Goal: Information Seeking & Learning: Learn about a topic

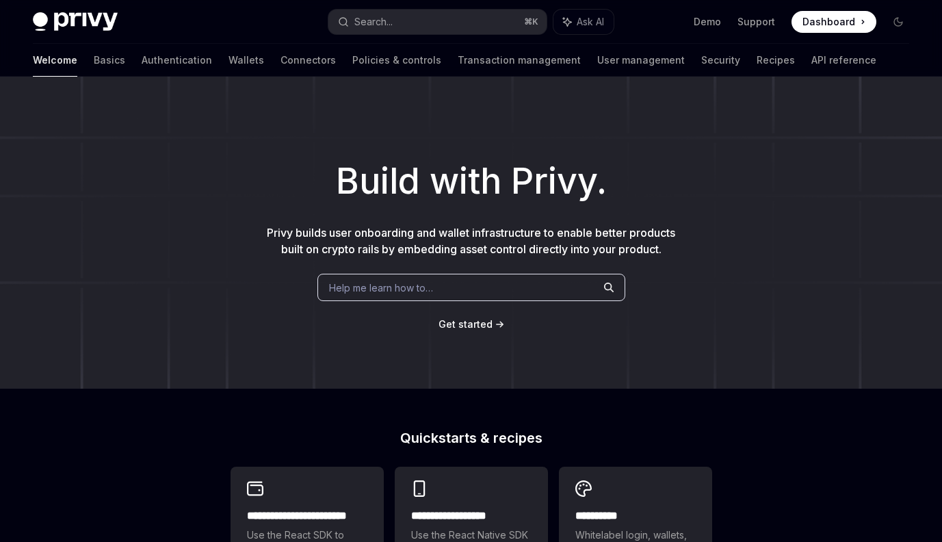
click at [560, 169] on h1 "Build with Privy." at bounding box center [471, 181] width 898 height 53
click at [142, 58] on link "Authentication" at bounding box center [177, 60] width 70 height 33
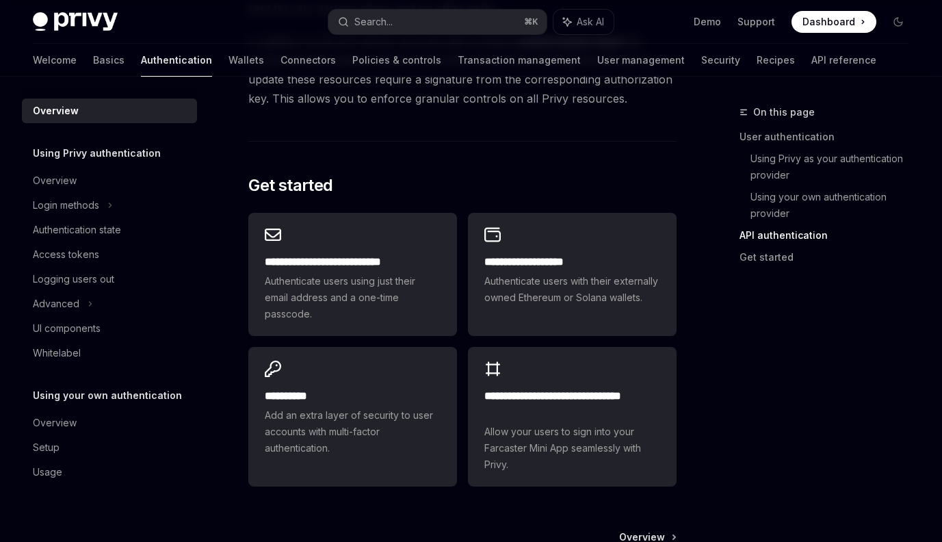
scroll to position [1244, 0]
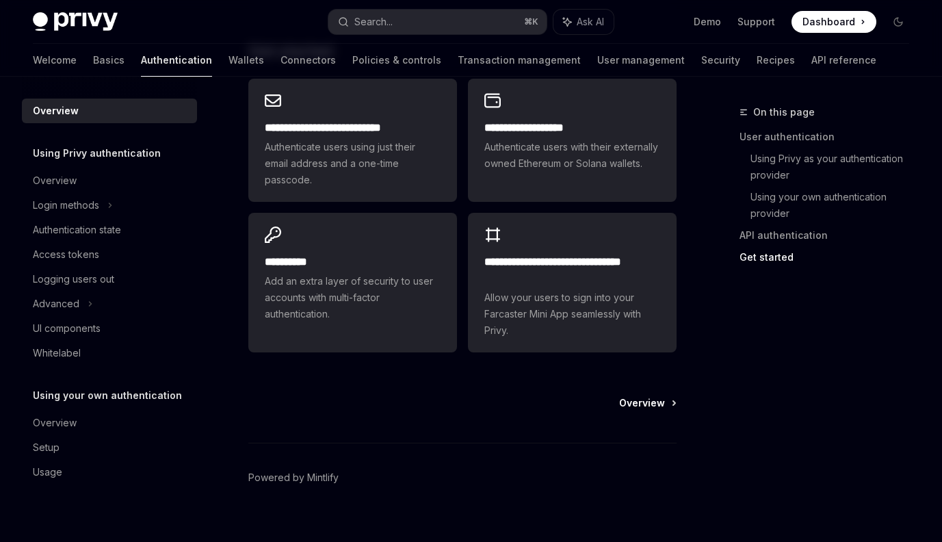
click at [645, 396] on span "Overview" at bounding box center [642, 403] width 46 height 14
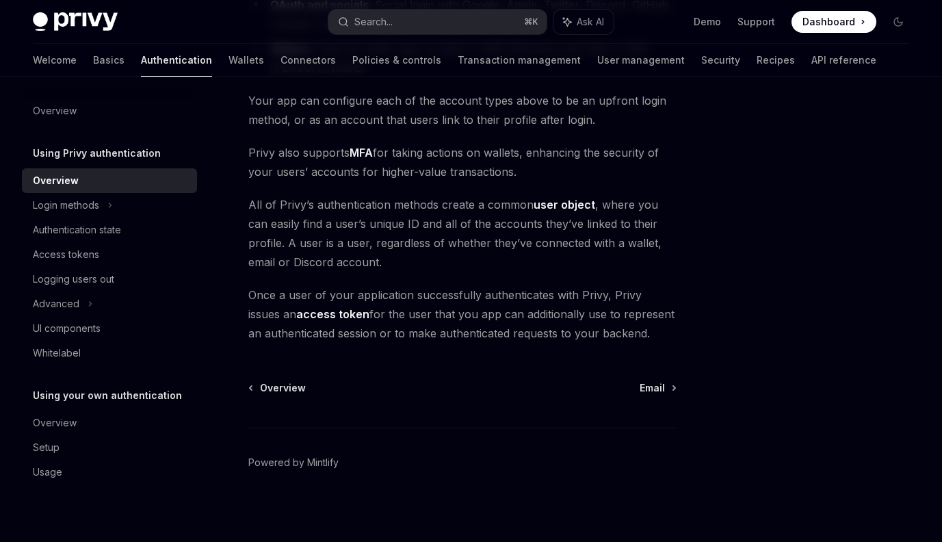
scroll to position [307, 0]
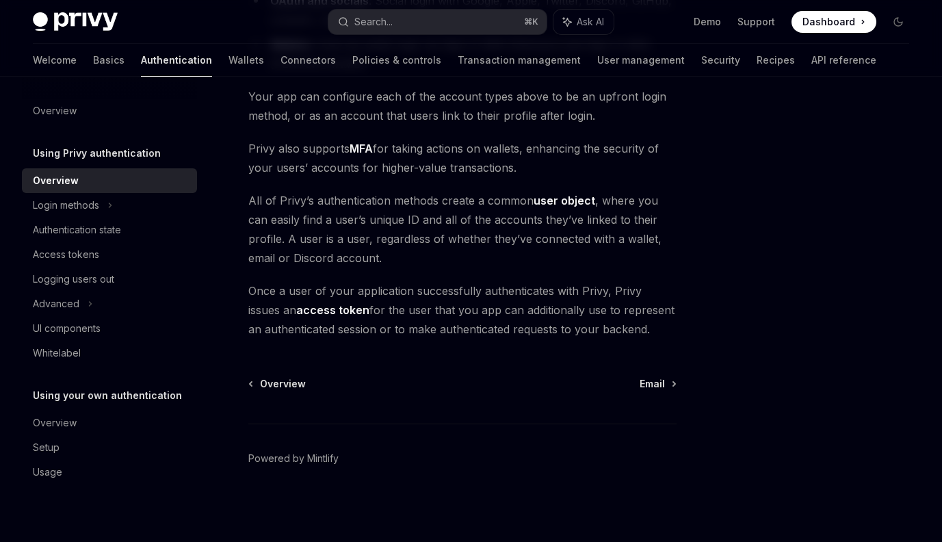
click at [675, 385] on div "Overview Email" at bounding box center [462, 384] width 428 height 14
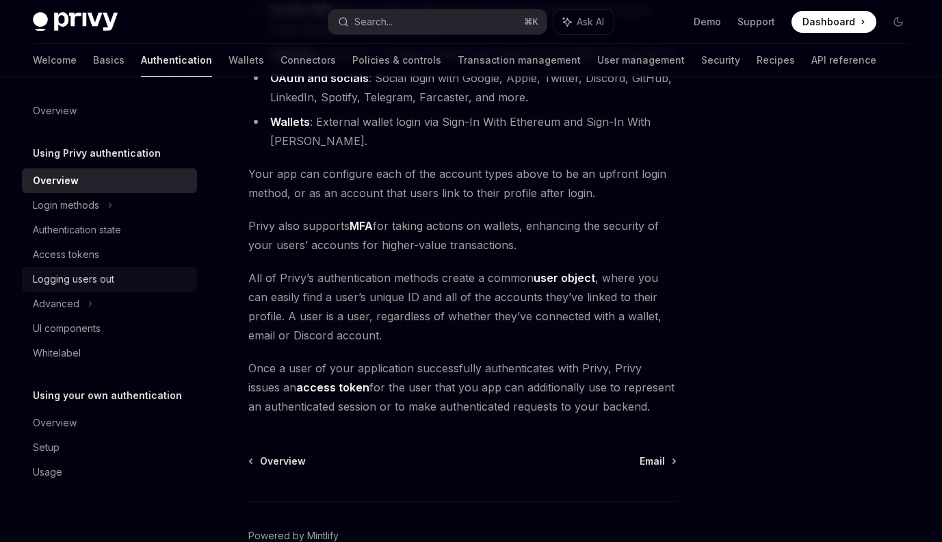
scroll to position [159, 0]
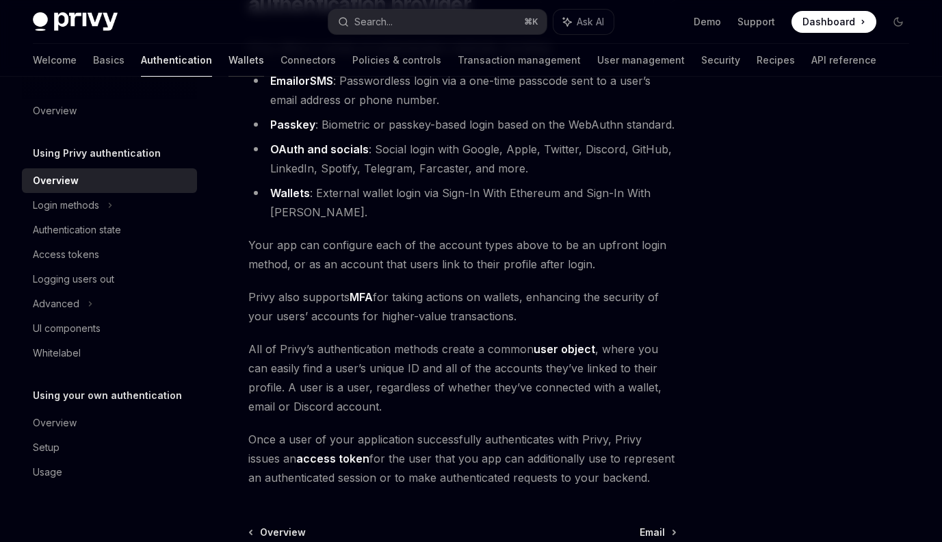
click at [229, 60] on link "Wallets" at bounding box center [247, 60] width 36 height 33
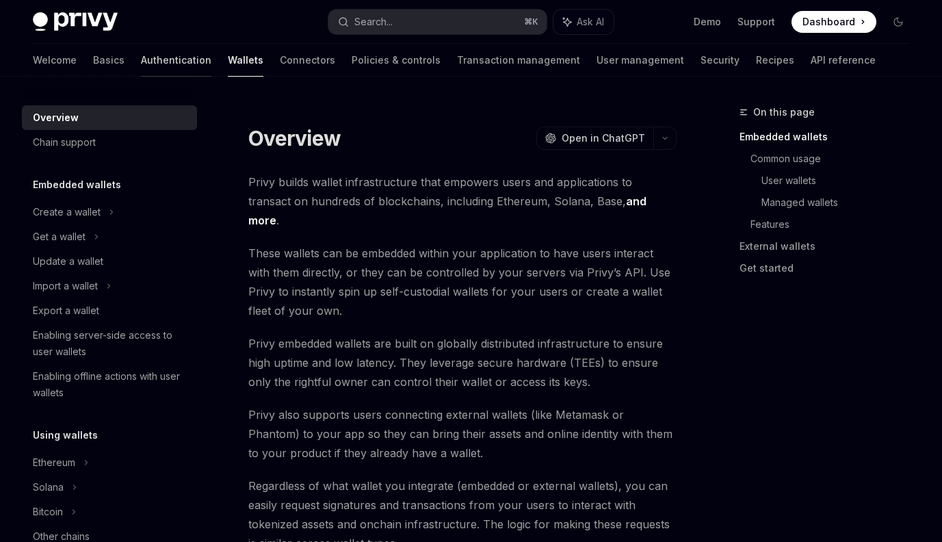
click at [141, 47] on link "Authentication" at bounding box center [176, 60] width 70 height 33
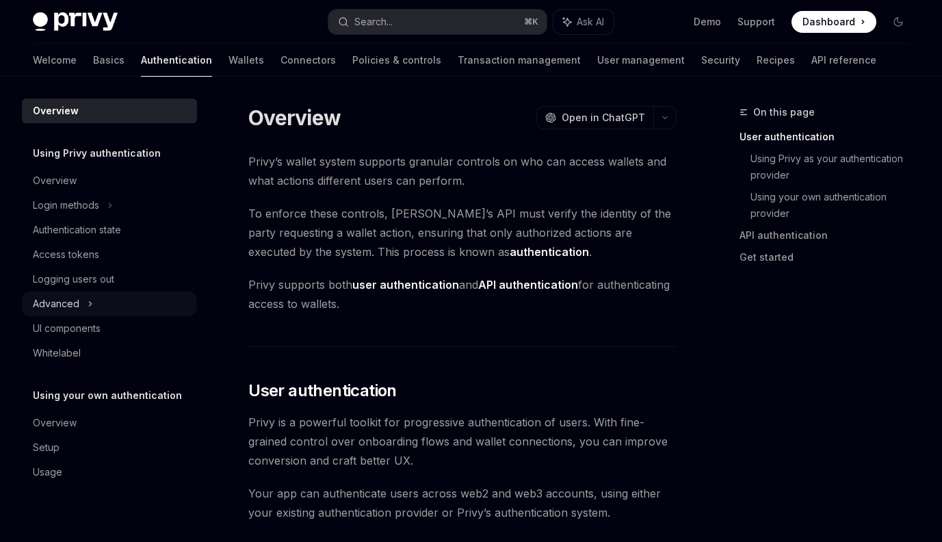
click at [102, 310] on div "Advanced" at bounding box center [109, 303] width 175 height 25
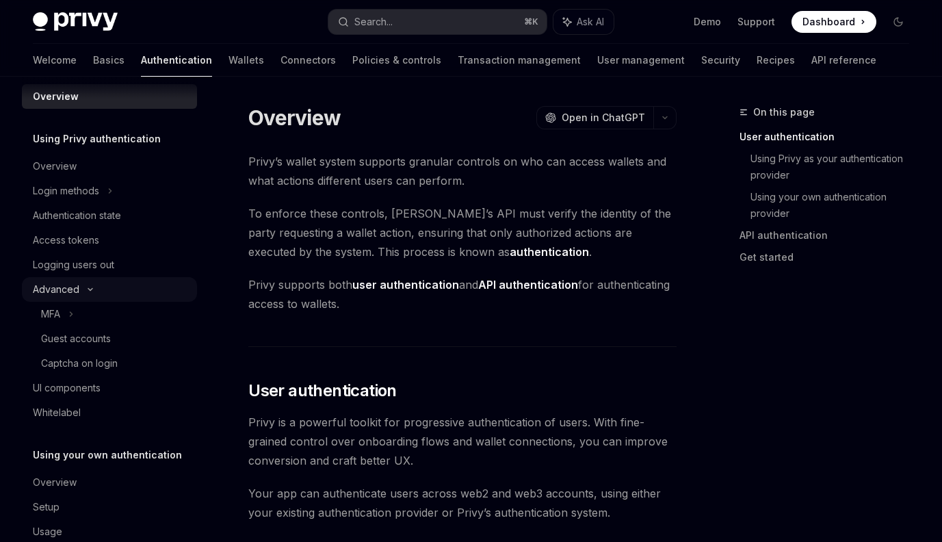
scroll to position [20, 0]
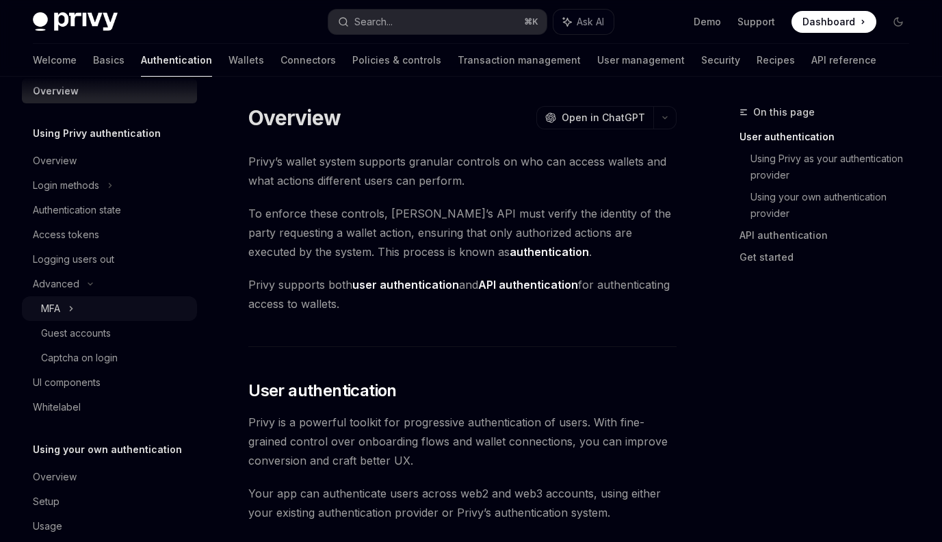
click at [118, 317] on div "MFA" at bounding box center [109, 308] width 175 height 25
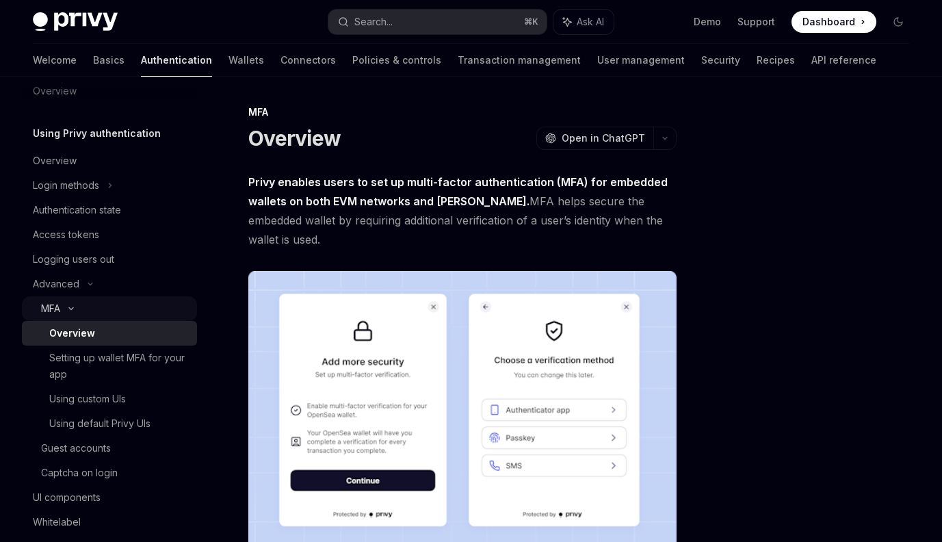
click at [118, 315] on div "MFA" at bounding box center [109, 308] width 175 height 25
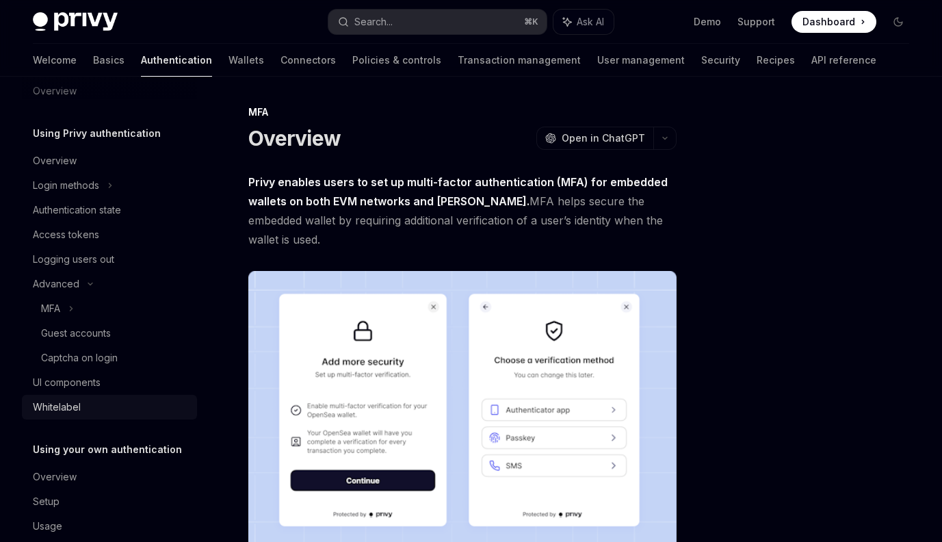
click at [103, 407] on div "Whitelabel" at bounding box center [111, 407] width 156 height 16
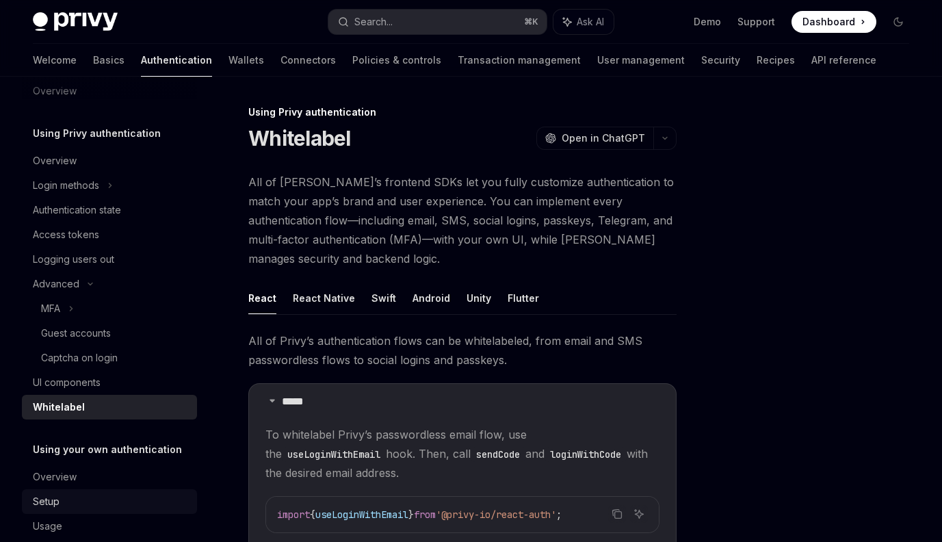
scroll to position [44, 0]
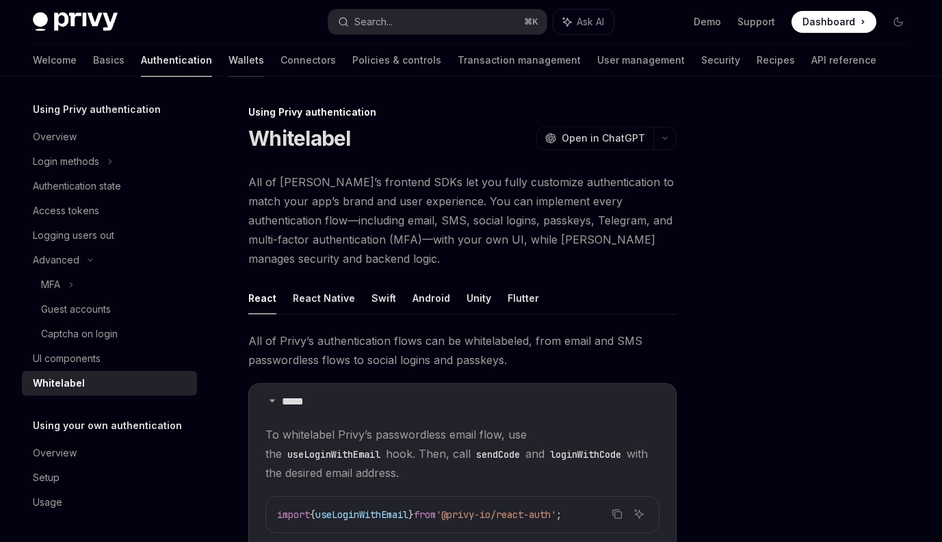
click at [229, 69] on link "Wallets" at bounding box center [247, 60] width 36 height 33
type textarea "*"
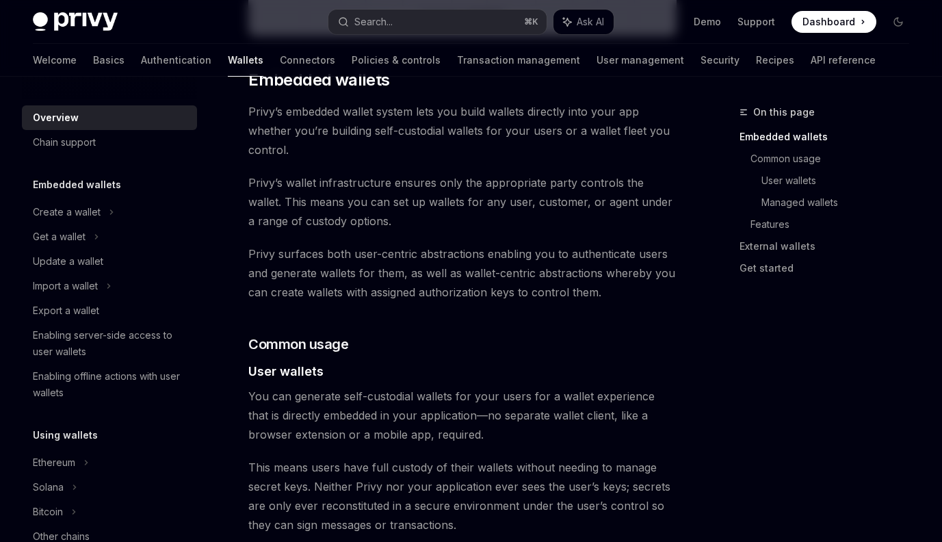
scroll to position [724, 0]
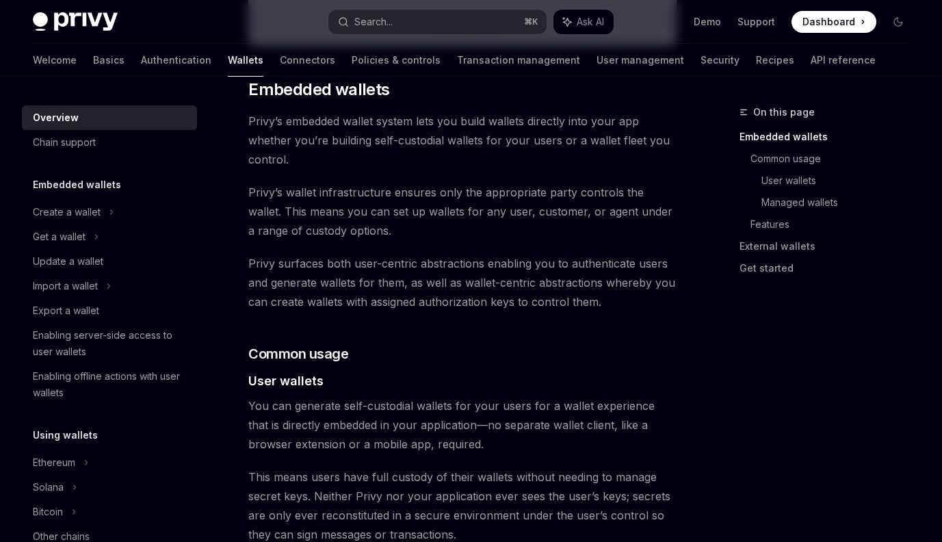
click at [506, 148] on span "Privy’s embedded wallet system lets you build wallets directly into your app wh…" at bounding box center [462, 140] width 428 height 57
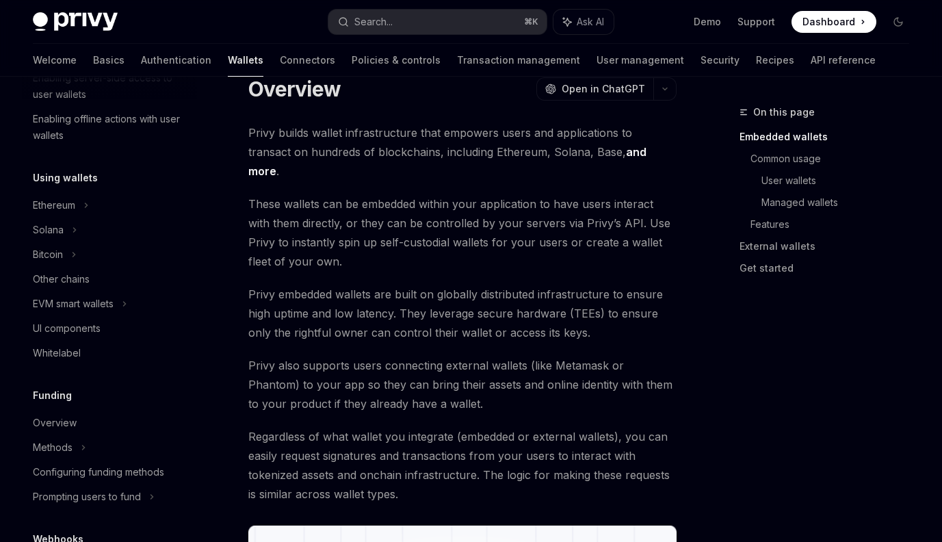
scroll to position [0, 0]
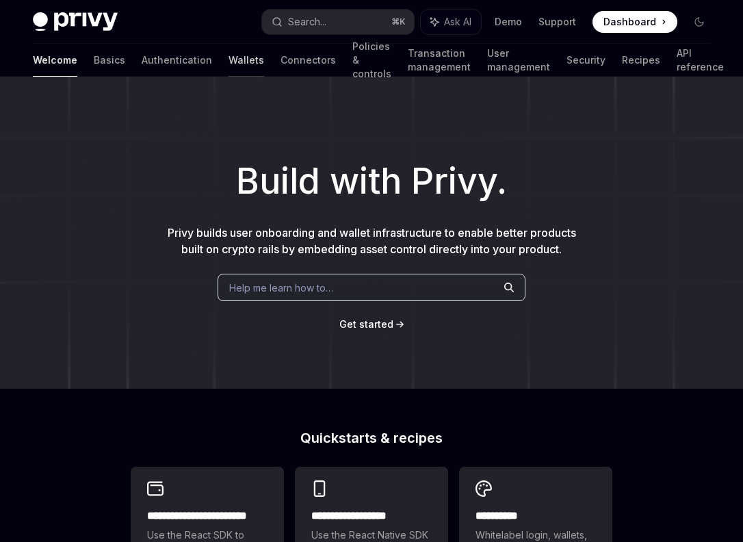
click at [229, 66] on link "Wallets" at bounding box center [247, 60] width 36 height 33
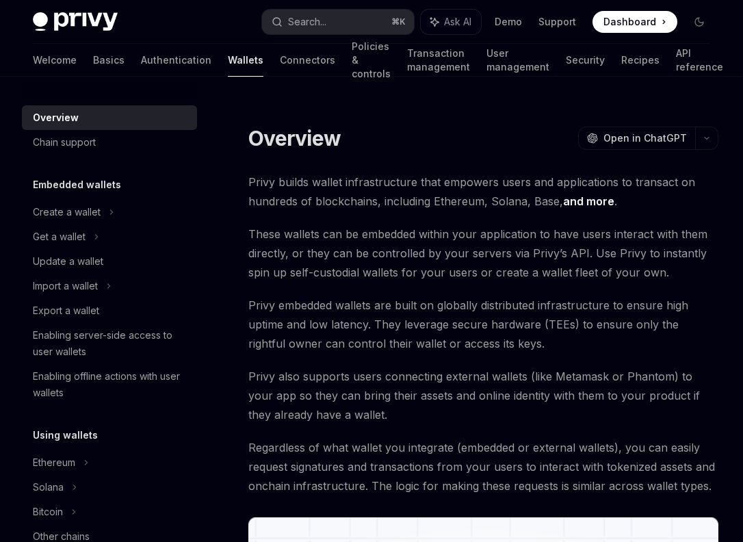
click at [513, 301] on span "Privy embedded wallets are built on globally distributed infrastructure to ensu…" at bounding box center [483, 324] width 470 height 57
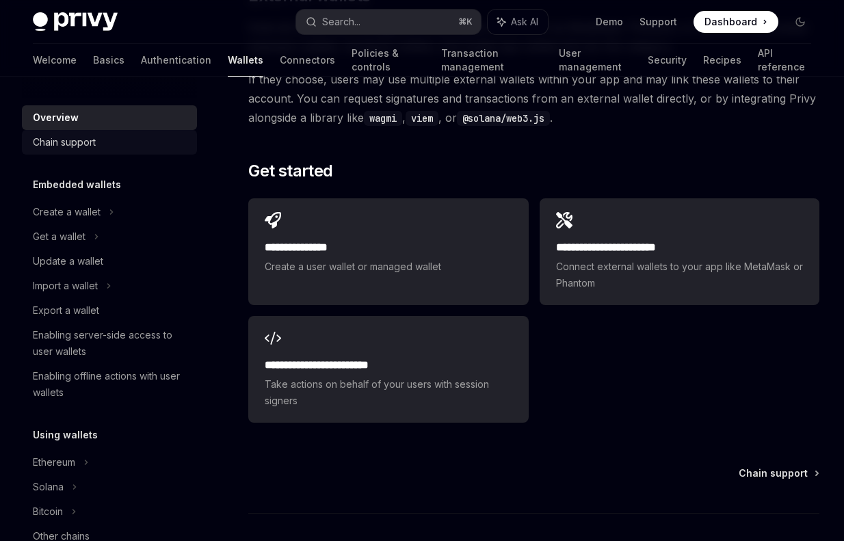
click at [101, 146] on div "Chain support" at bounding box center [111, 142] width 156 height 16
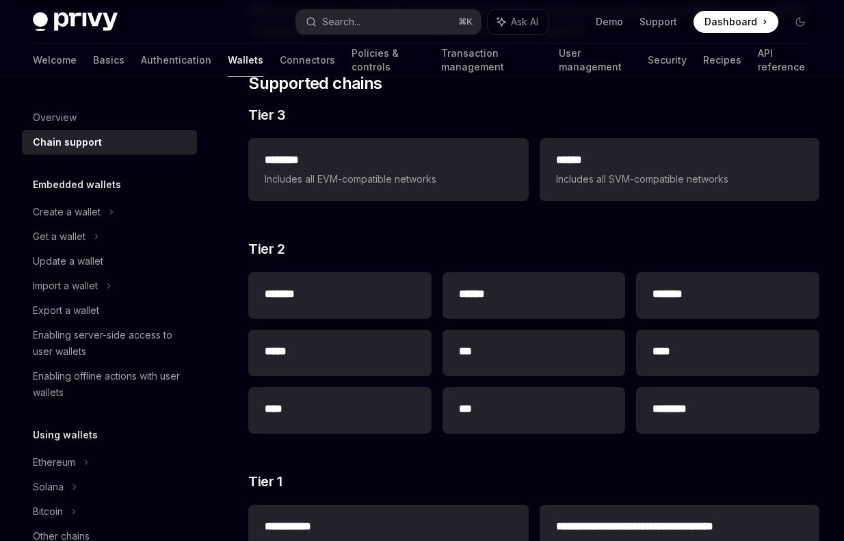
scroll to position [253, 0]
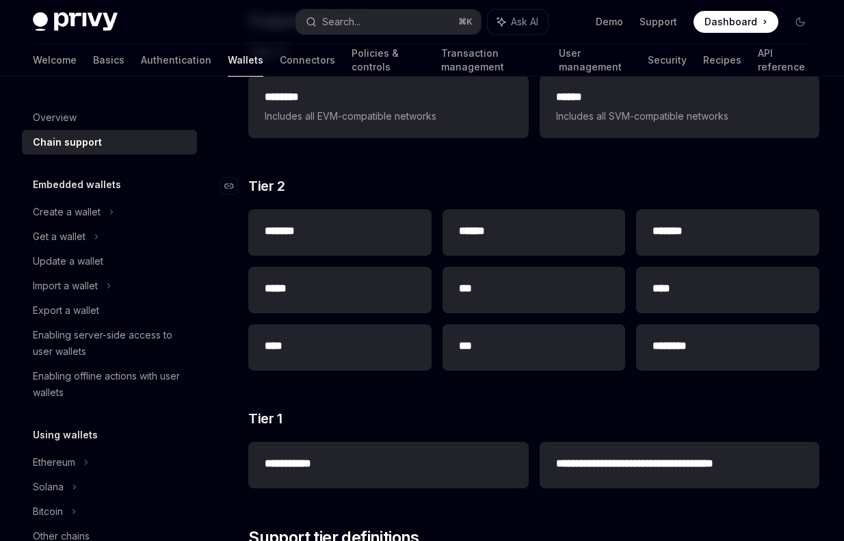
click at [479, 178] on h3 "​ Tier 2" at bounding box center [533, 186] width 571 height 19
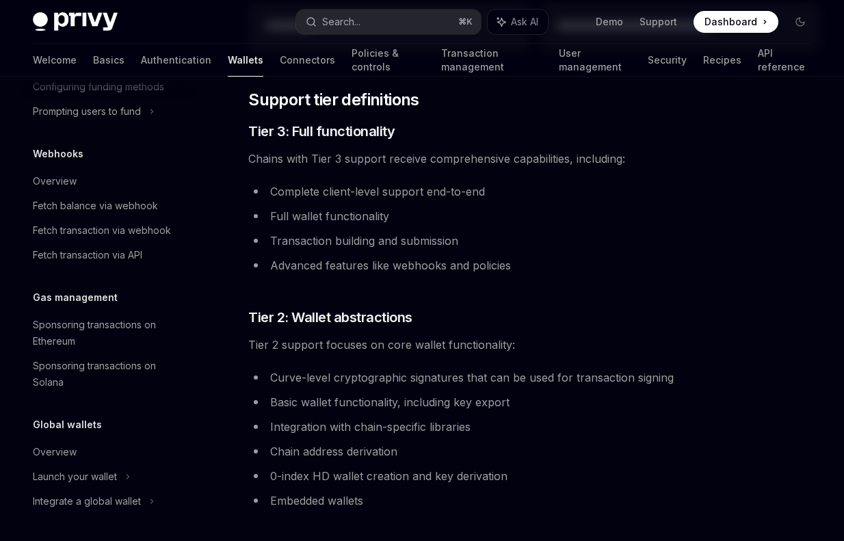
scroll to position [0, 0]
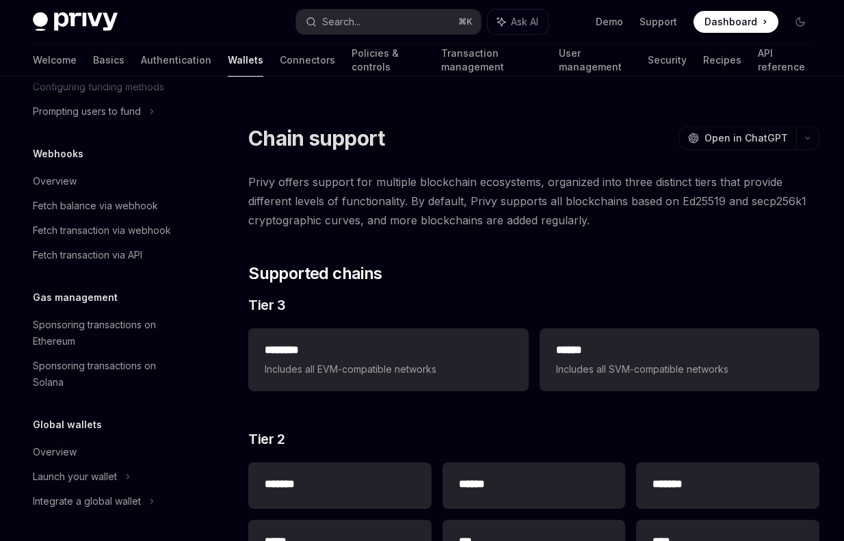
click at [468, 174] on span "Privy offers support for multiple blockchain ecosystems, organized into three d…" at bounding box center [533, 200] width 571 height 57
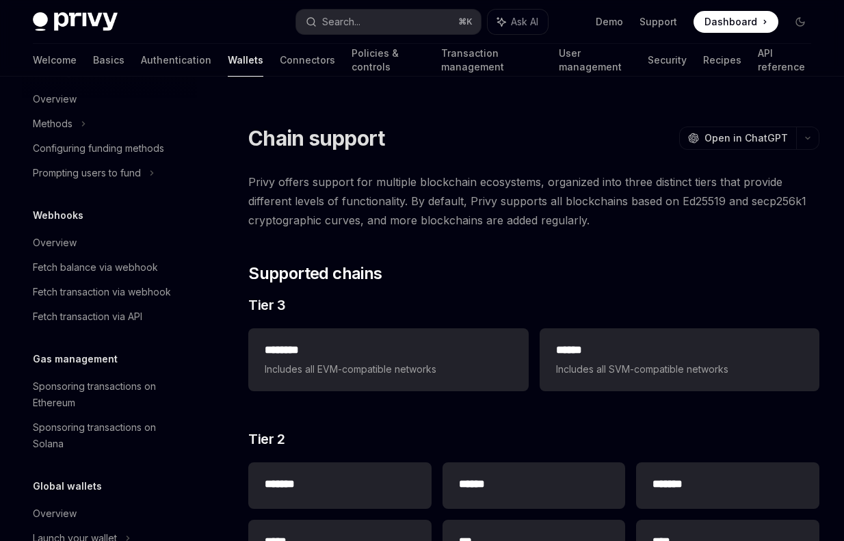
scroll to position [642, 0]
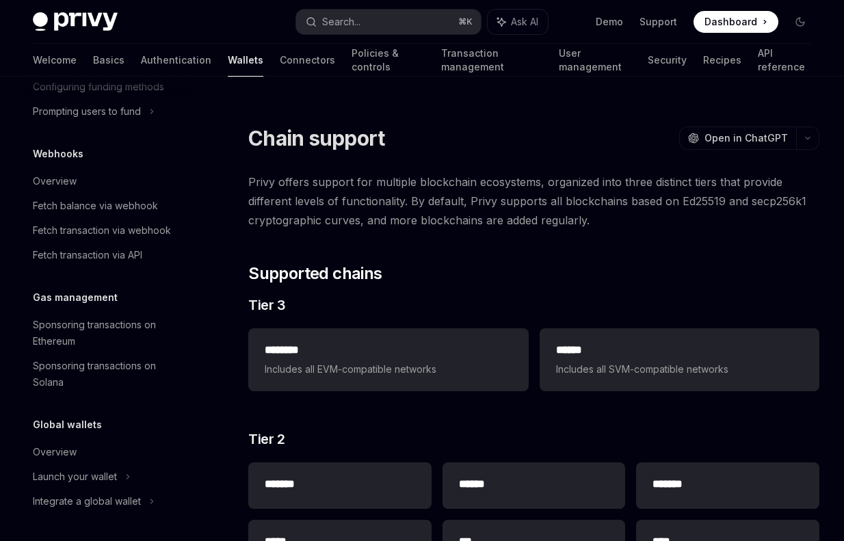
click at [475, 110] on div at bounding box center [533, 112] width 571 height 14
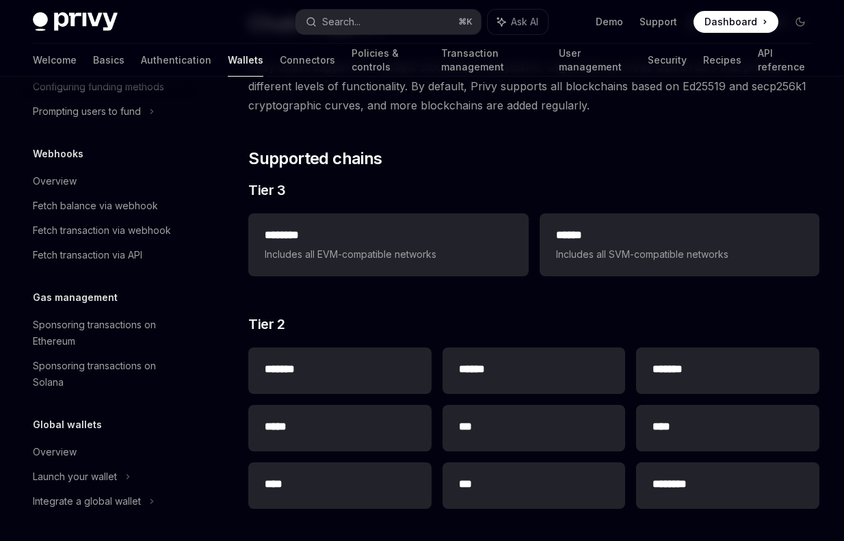
scroll to position [0, 0]
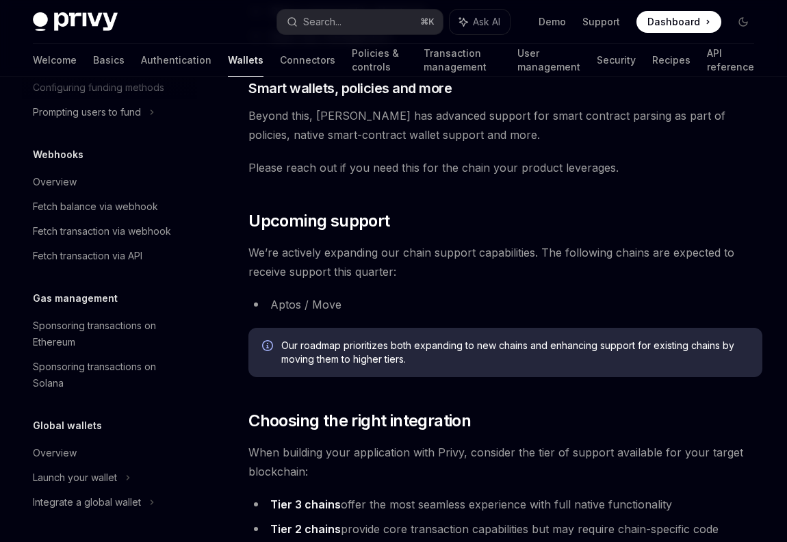
scroll to position [1678, 0]
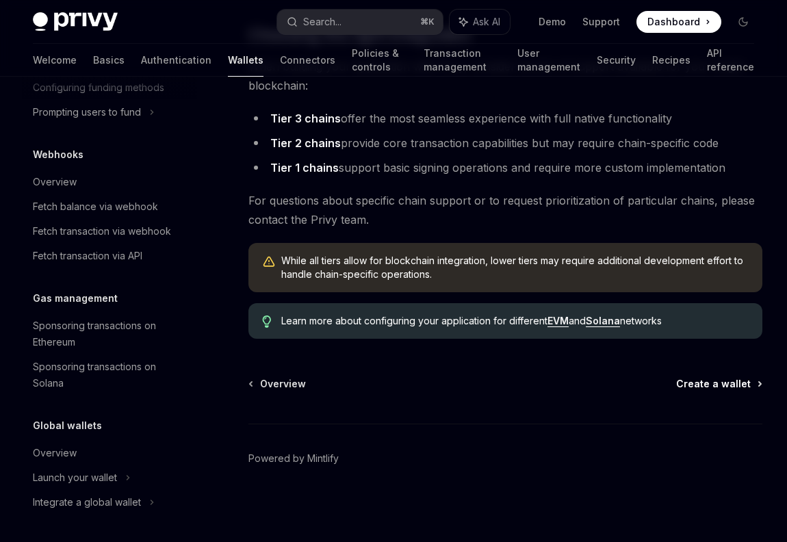
click at [725, 384] on span "Create a wallet" at bounding box center [713, 384] width 75 height 14
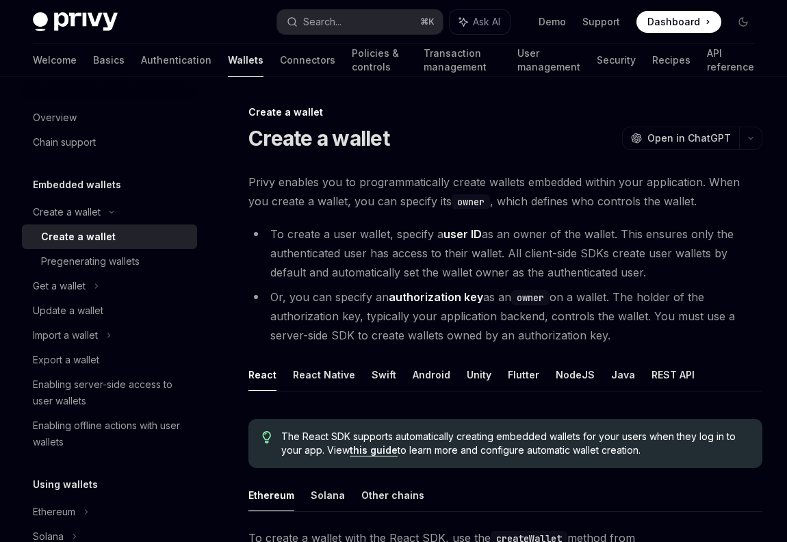
click at [463, 142] on div "Create a wallet OpenAI Open in ChatGPT" at bounding box center [505, 138] width 514 height 25
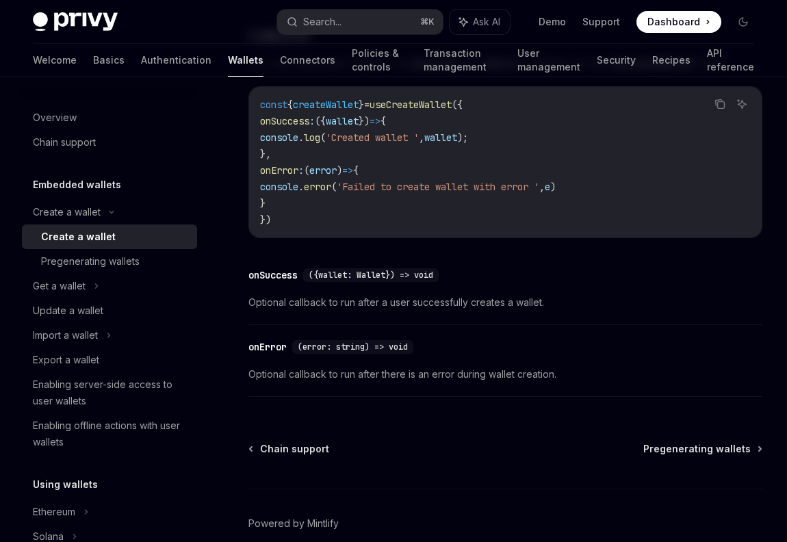
scroll to position [1075, 0]
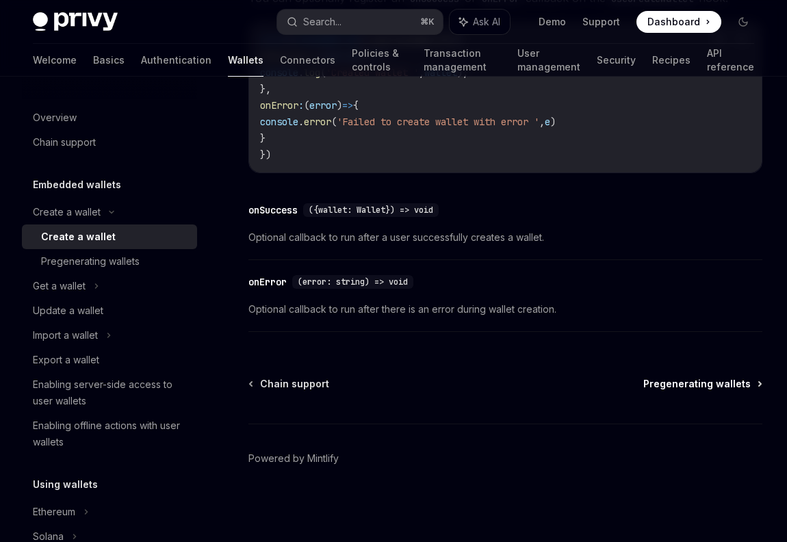
click at [700, 384] on span "Pregenerating wallets" at bounding box center [696, 384] width 107 height 14
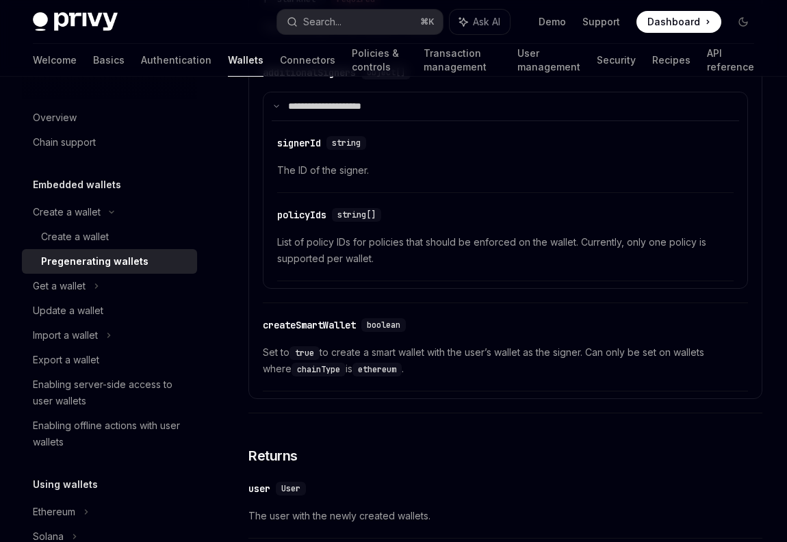
scroll to position [2615, 0]
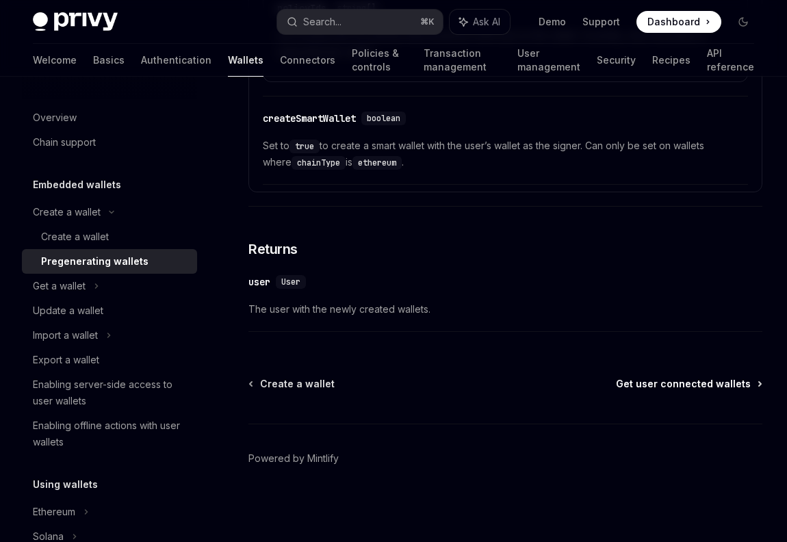
click at [702, 382] on span "Get user connected wallets" at bounding box center [683, 384] width 135 height 14
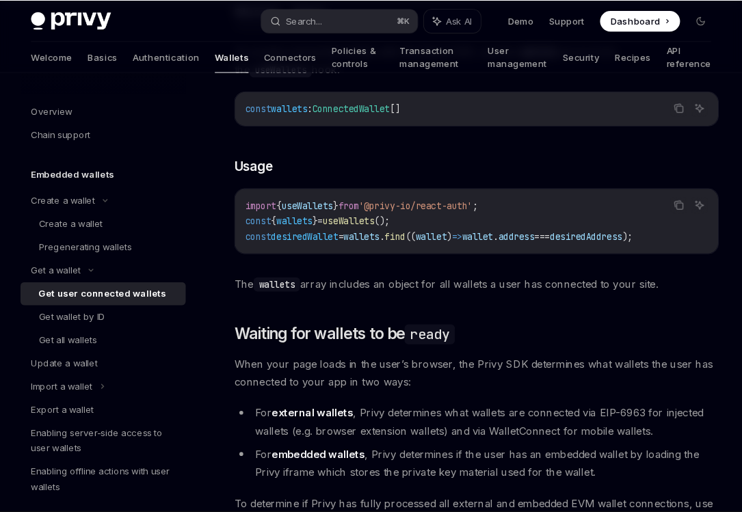
scroll to position [525, 0]
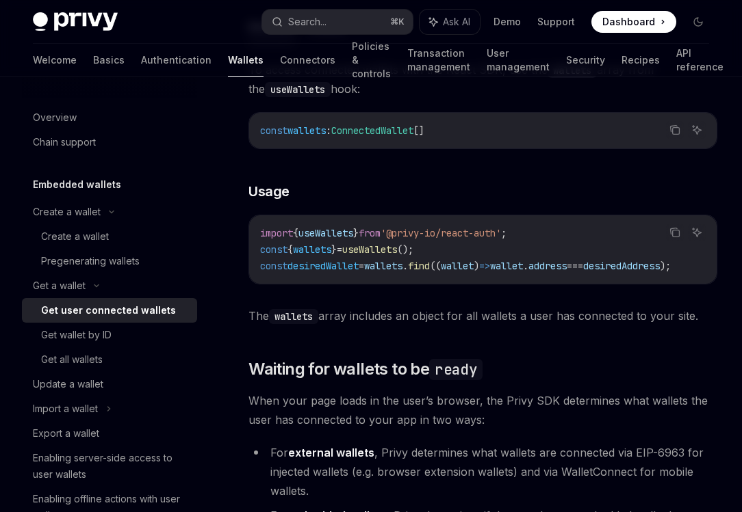
type textarea "*"
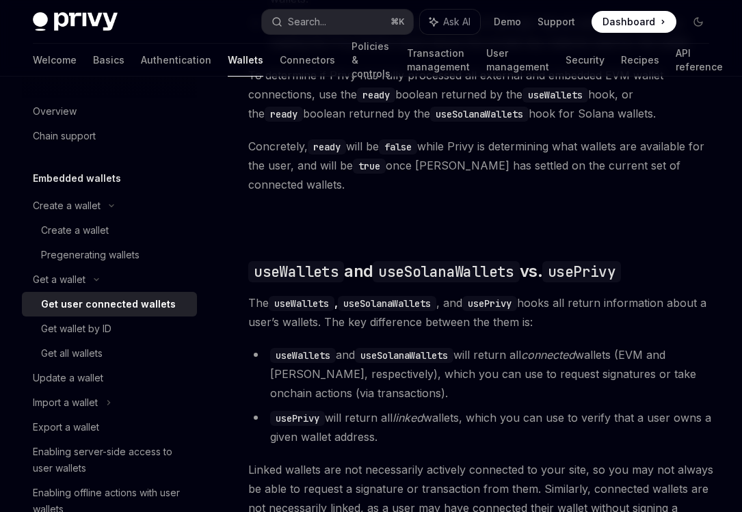
scroll to position [1021, 0]
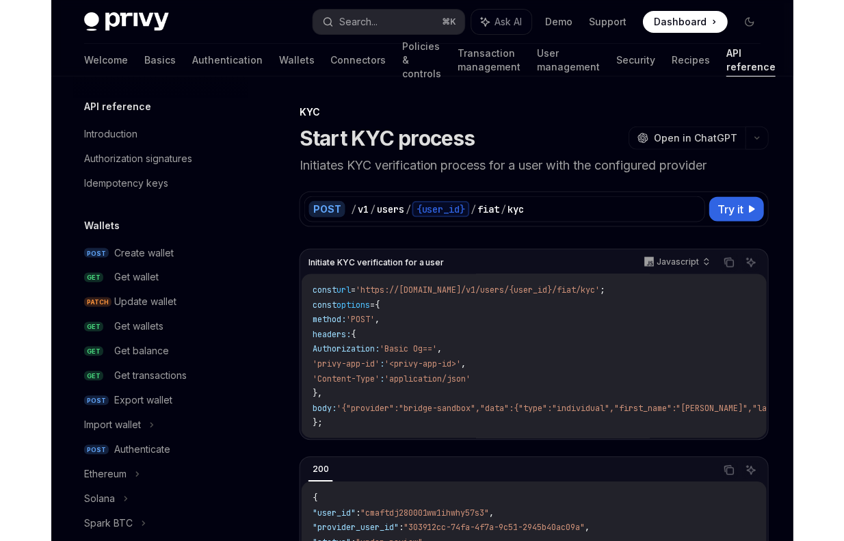
scroll to position [416, 0]
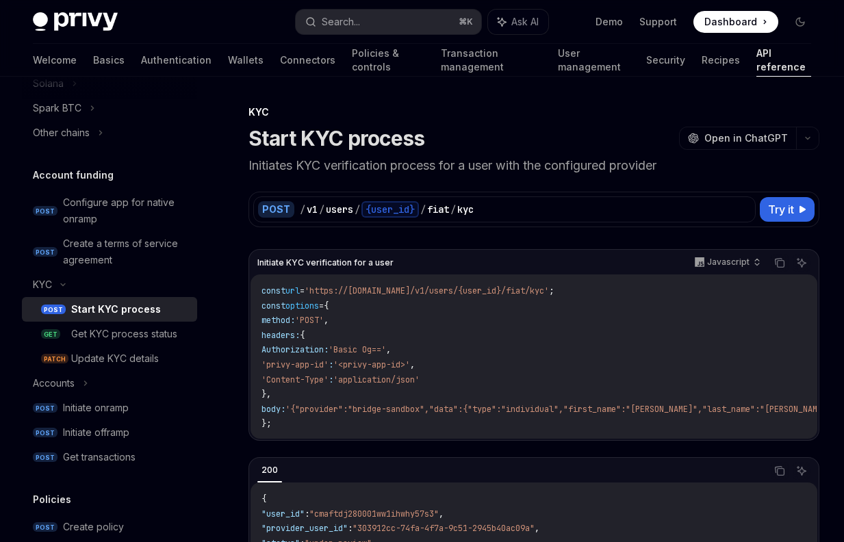
type textarea "*"
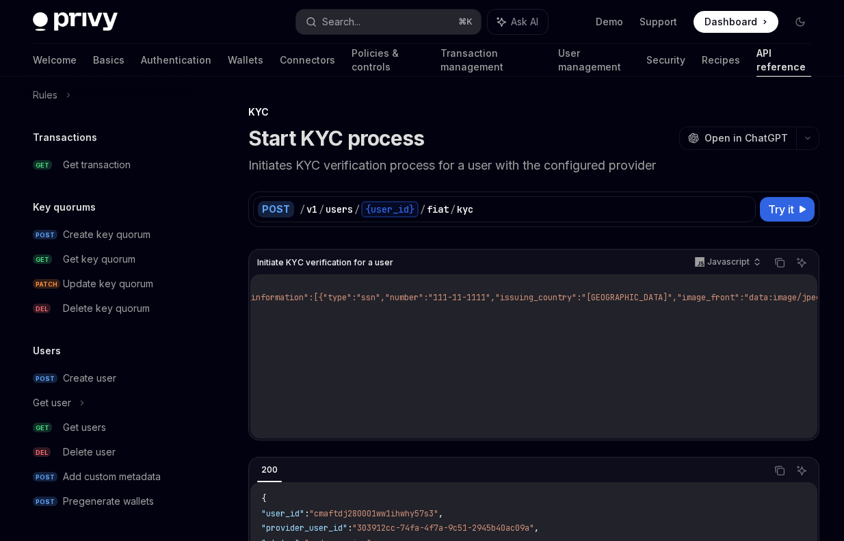
scroll to position [117, 2319]
click at [718, 145] on button "OpenAI Open in ChatGPT" at bounding box center [737, 138] width 117 height 23
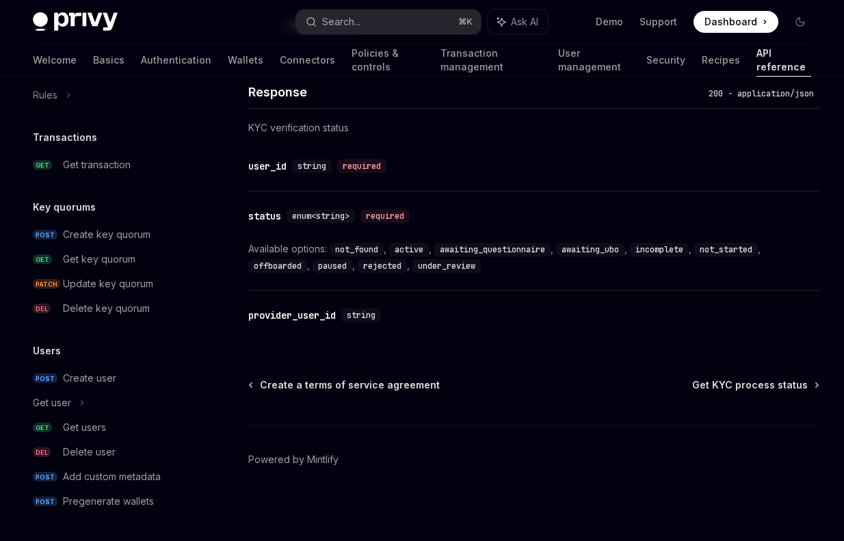
scroll to position [1196, 0]
click at [742, 387] on span "Get KYC process status" at bounding box center [750, 384] width 116 height 14
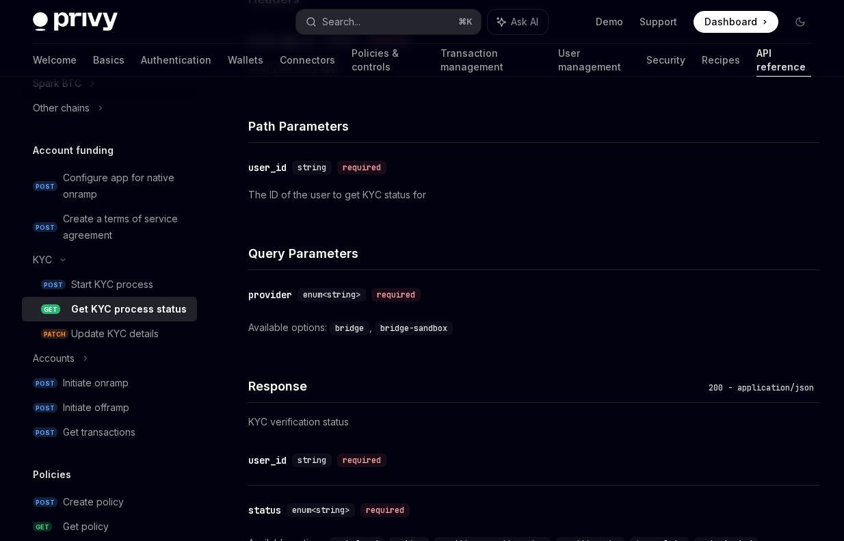
scroll to position [1058, 0]
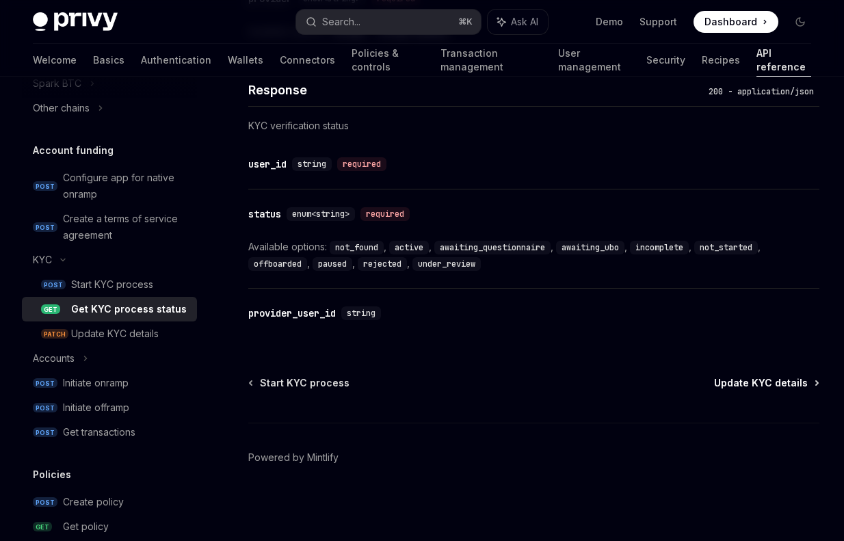
click at [742, 385] on span "Update KYC details" at bounding box center [761, 383] width 94 height 14
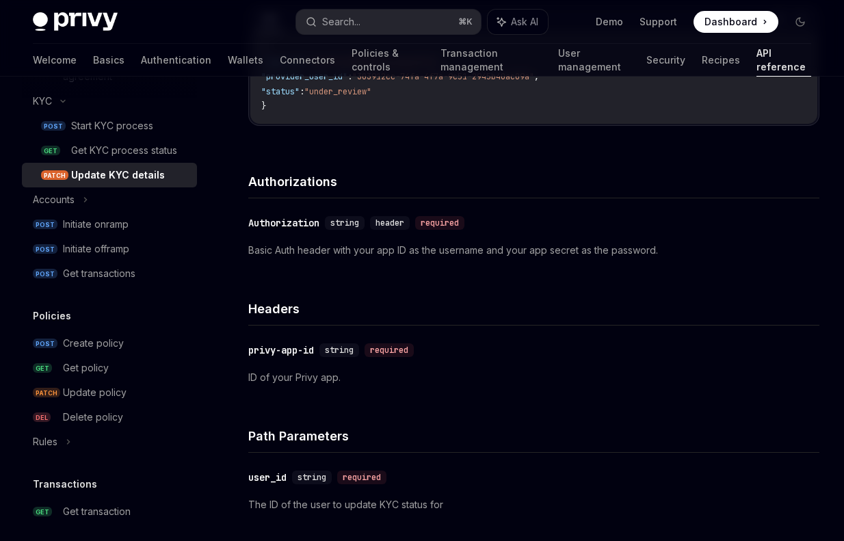
scroll to position [1196, 0]
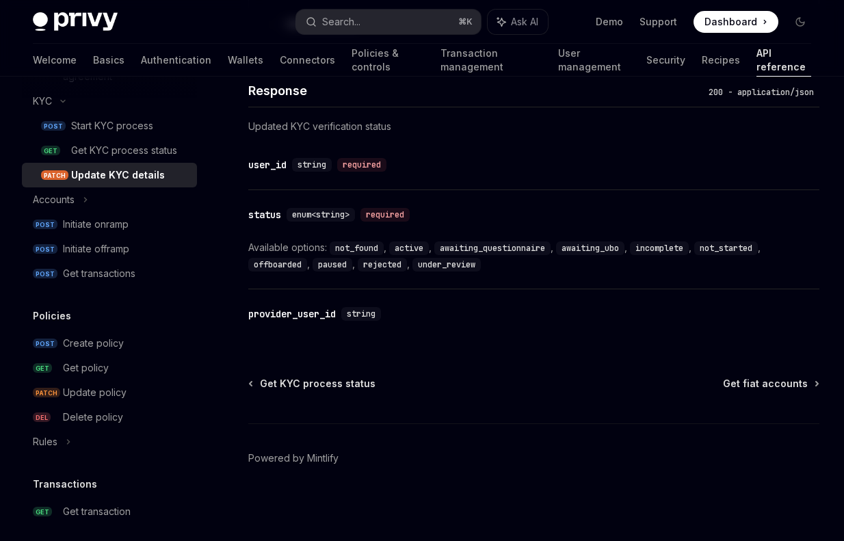
scroll to position [1058, 0]
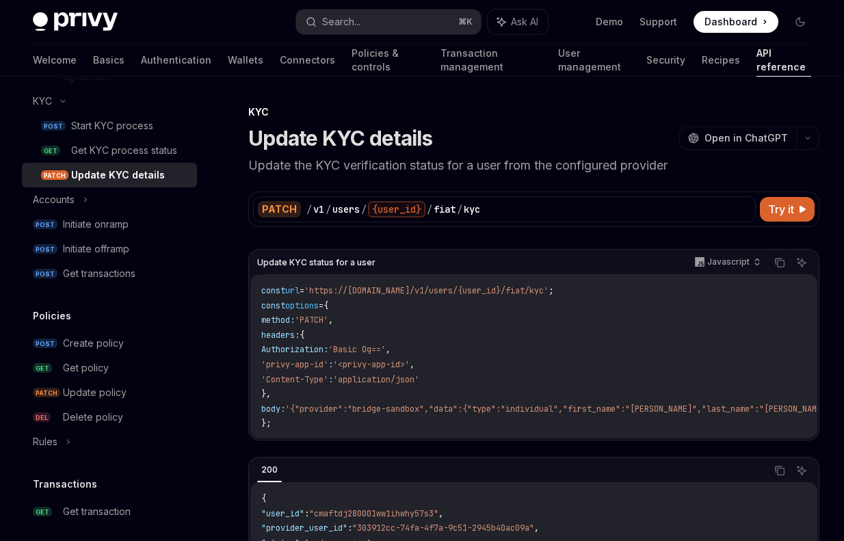
type textarea "*"
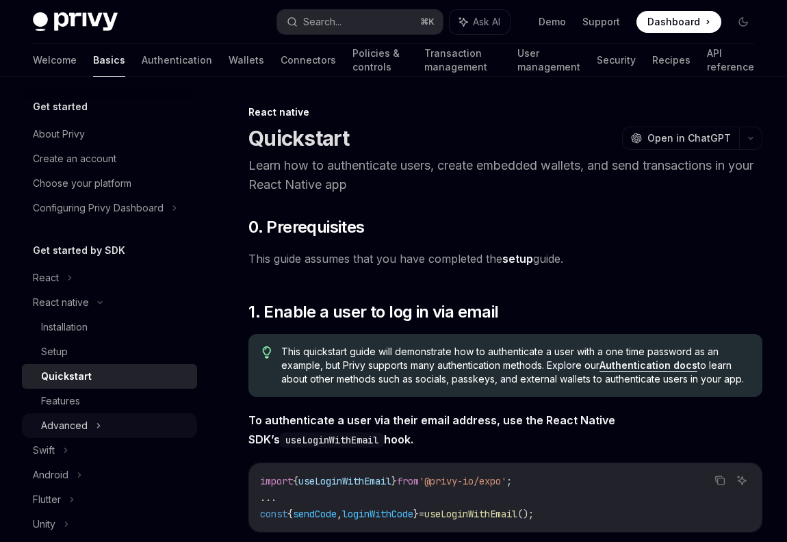
click at [70, 437] on div "Advanced" at bounding box center [109, 425] width 175 height 25
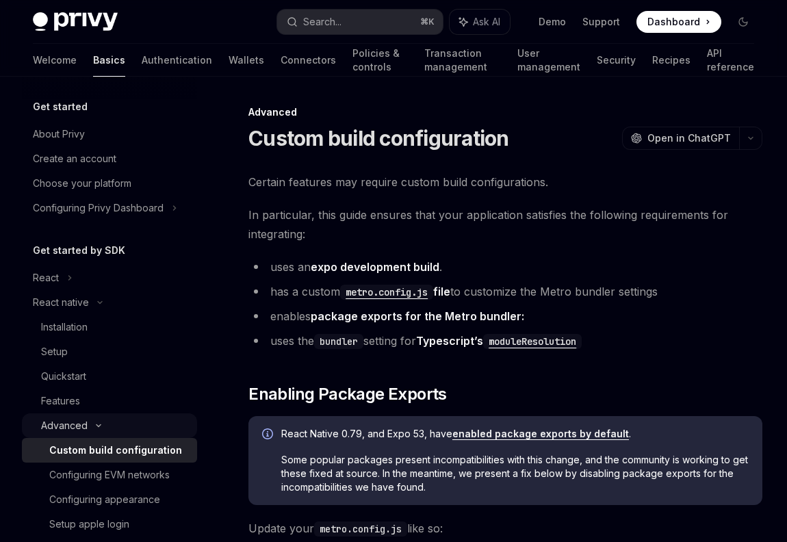
click at [66, 423] on div "Advanced" at bounding box center [64, 425] width 47 height 16
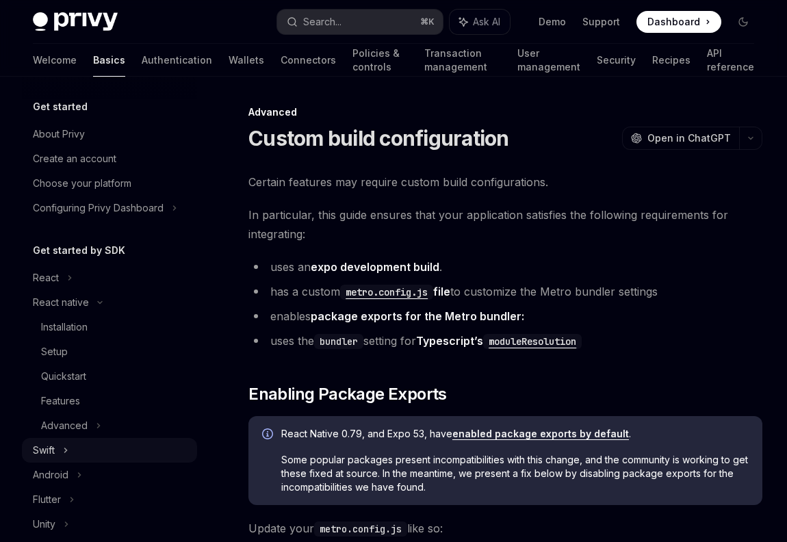
click at [64, 448] on icon at bounding box center [65, 450] width 5 height 16
type textarea "*"
